Goal: Register for event/course

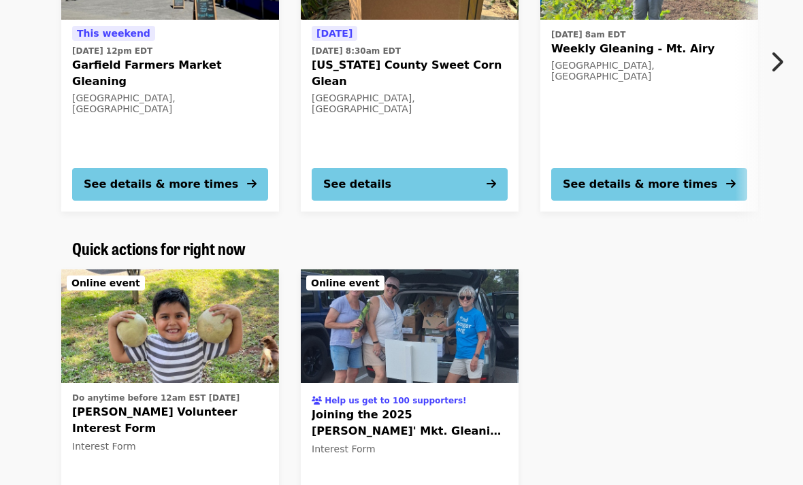
scroll to position [318, 0]
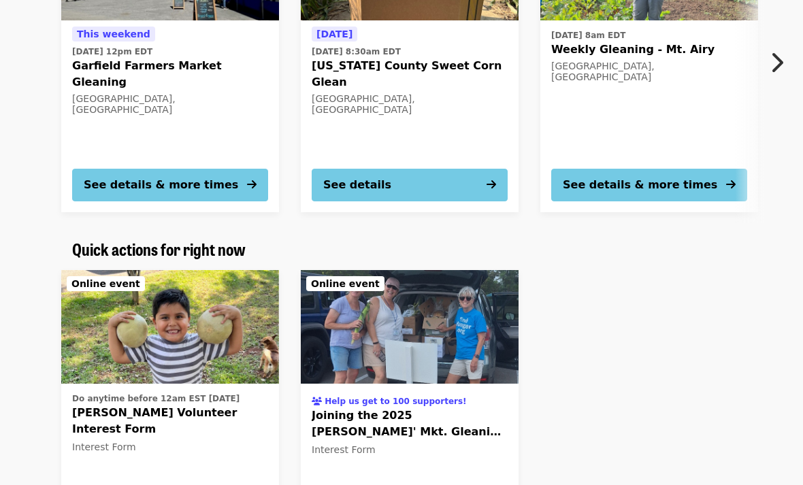
click at [182, 413] on span "[PERSON_NAME] Volunteer Interest Form" at bounding box center [170, 421] width 196 height 33
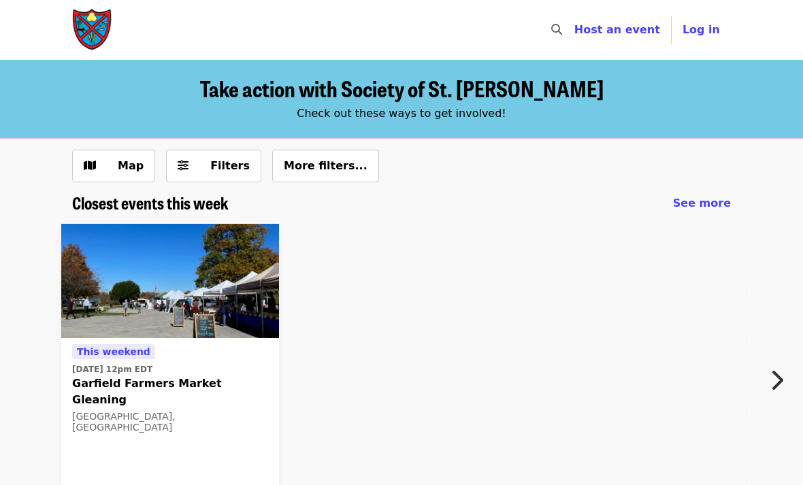
scroll to position [295, 0]
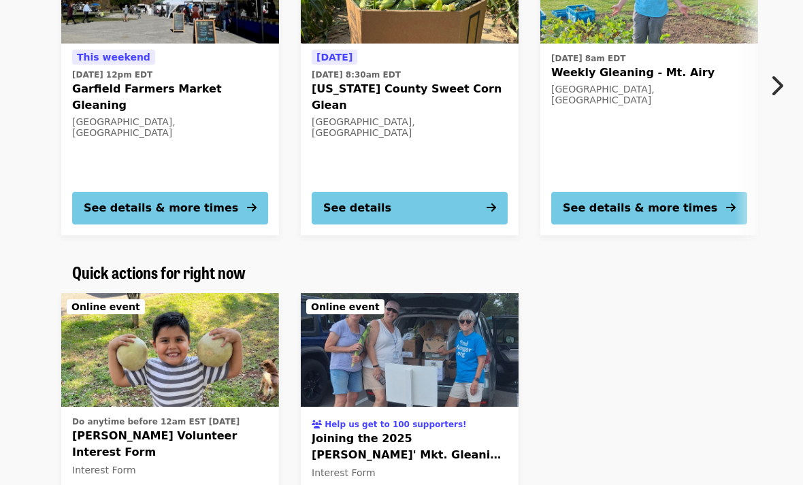
click at [385, 208] on div "See details" at bounding box center [357, 208] width 68 height 16
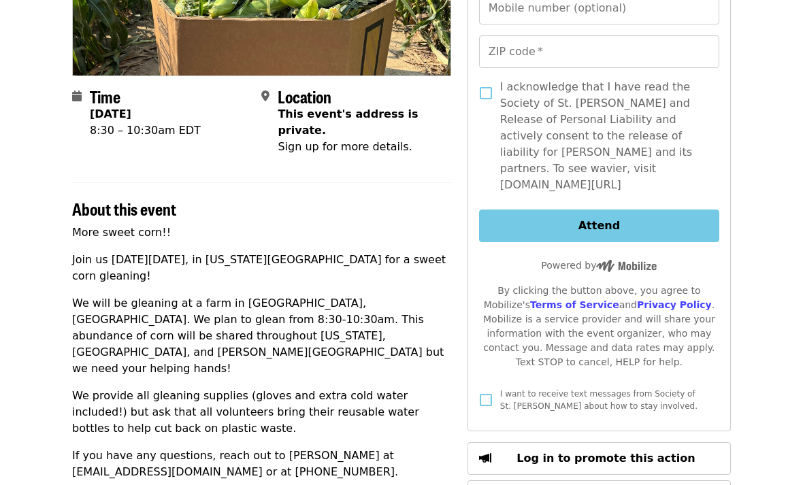
scroll to position [251, 0]
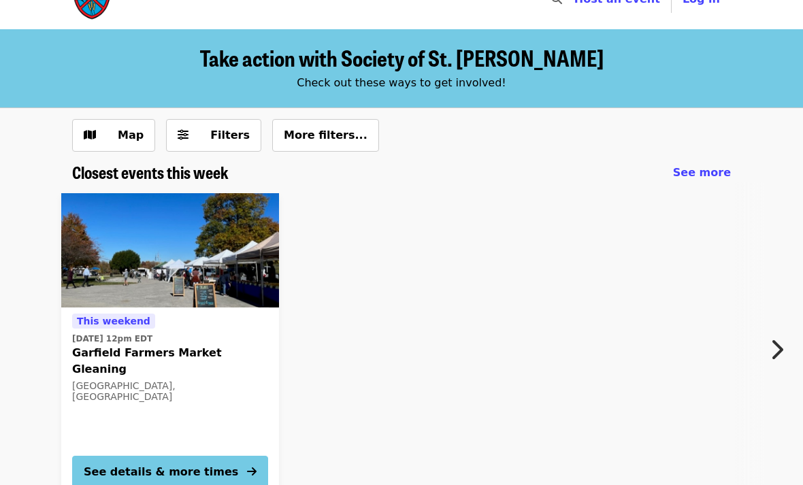
scroll to position [295, 0]
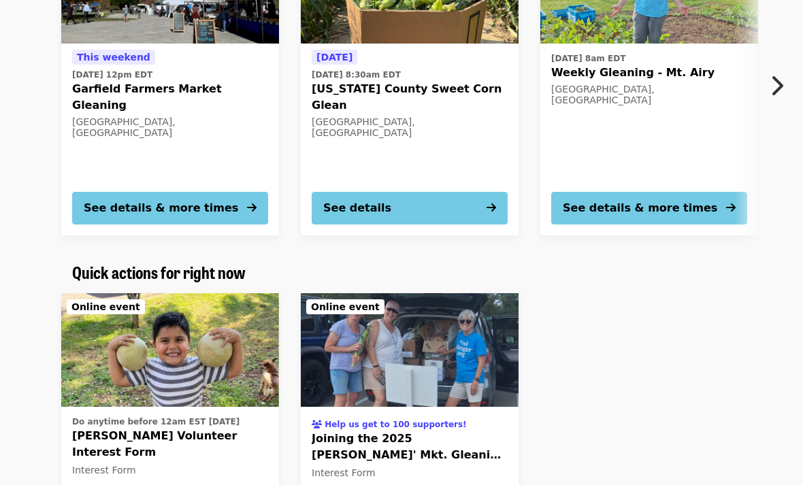
click at [200, 206] on div "See details & more times" at bounding box center [161, 208] width 154 height 16
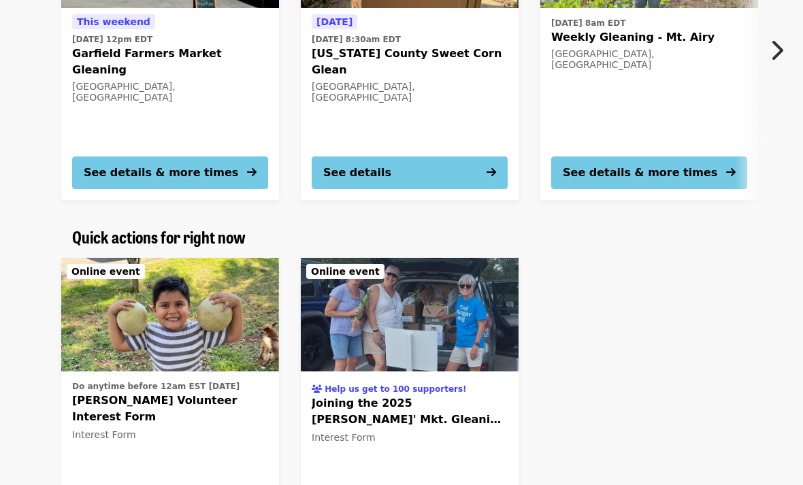
scroll to position [312, 0]
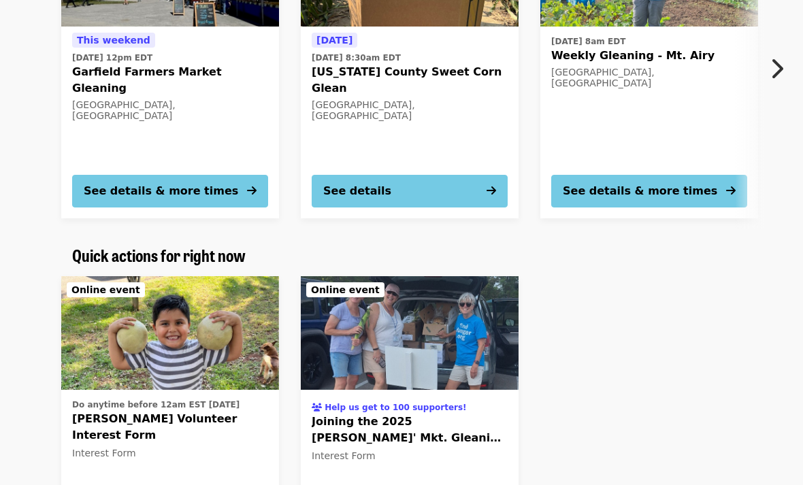
click at [655, 205] on button "See details & more times" at bounding box center [649, 191] width 196 height 33
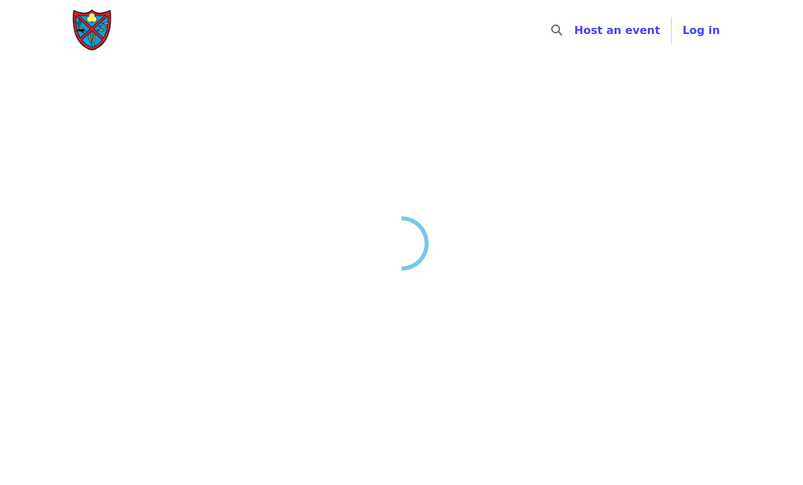
scroll to position [295, 0]
